Goal: Find contact information: Find contact information

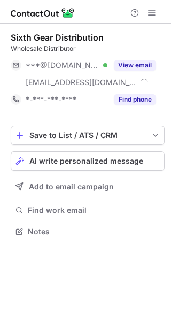
scroll to position [224, 171]
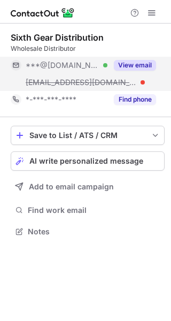
click at [134, 63] on button "View email" at bounding box center [135, 65] width 42 height 11
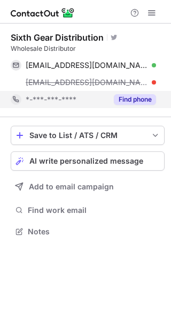
click at [141, 99] on button "Find phone" at bounding box center [135, 99] width 42 height 11
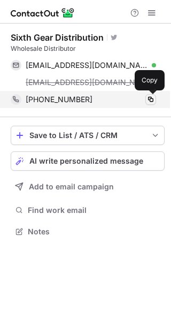
click at [147, 99] on span at bounding box center [151, 99] width 9 height 9
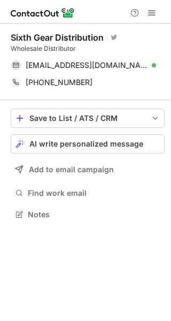
scroll to position [207, 171]
